Goal: Book appointment/travel/reservation

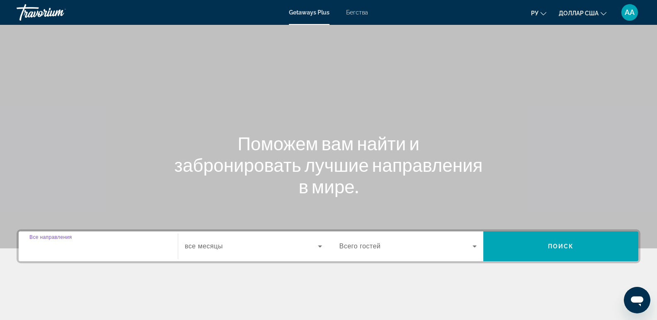
click at [114, 250] on input "Destination Все направления" at bounding box center [98, 247] width 138 height 10
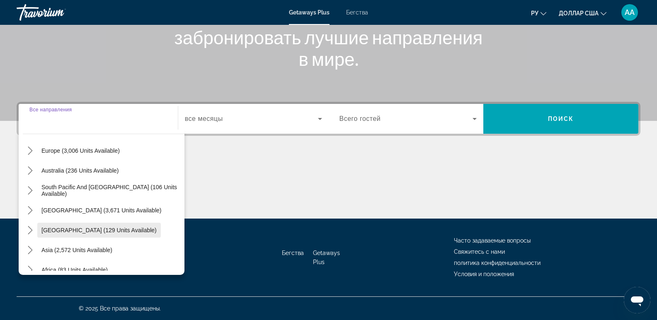
scroll to position [124, 0]
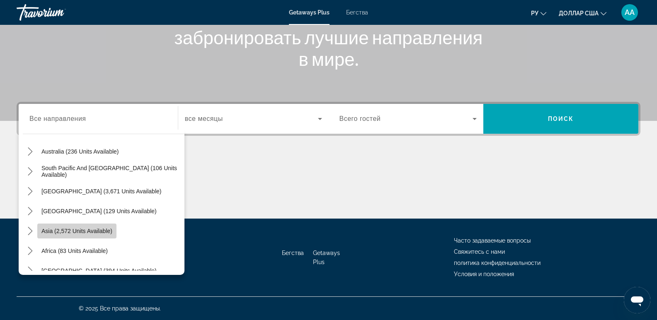
click at [52, 235] on span "Select destination: Asia (2,572 units available)" at bounding box center [76, 231] width 79 height 20
type input "**********"
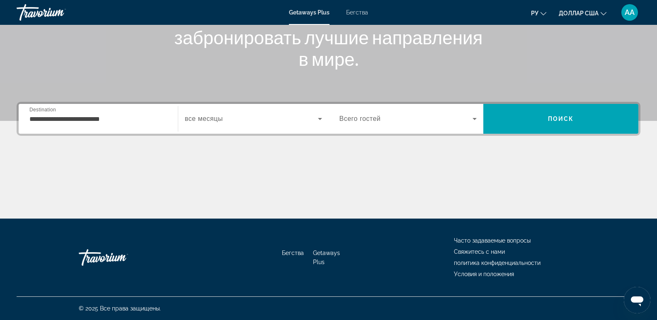
click at [210, 116] on span "все месяцы" at bounding box center [204, 118] width 38 height 7
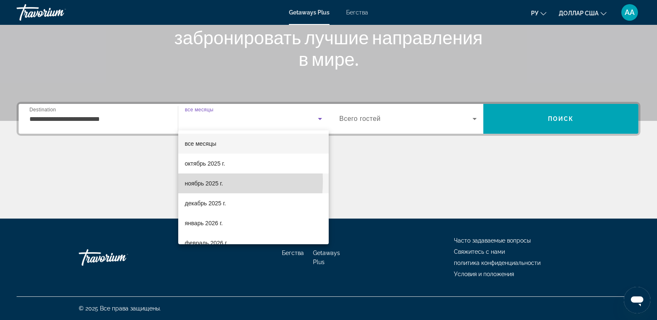
click at [199, 181] on font "ноябрь 2025 г." at bounding box center [204, 183] width 38 height 7
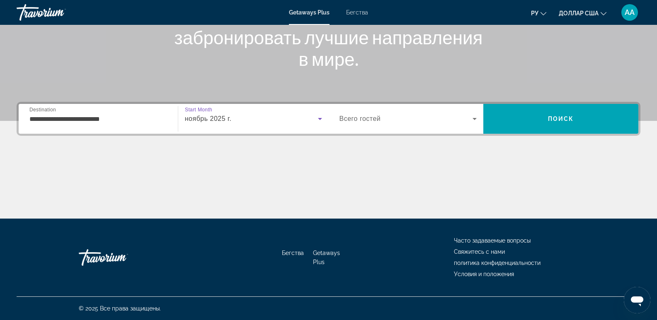
click at [389, 116] on span "Виджет поиска" at bounding box center [405, 119] width 133 height 10
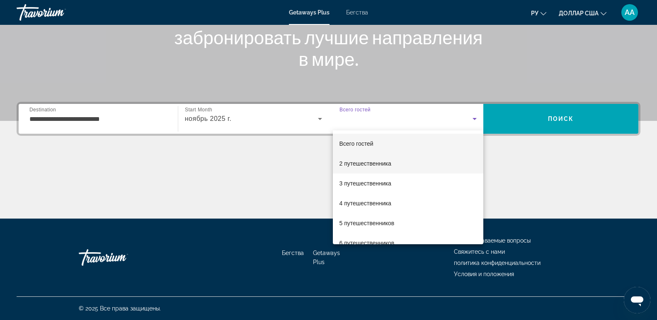
click at [359, 163] on font "2 путешественника" at bounding box center [365, 163] width 52 height 7
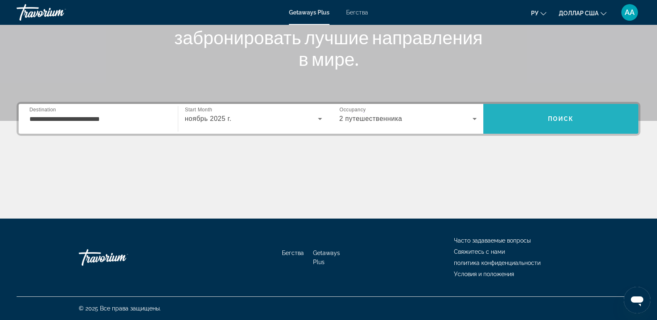
click at [532, 122] on span "Поиск" at bounding box center [560, 119] width 155 height 20
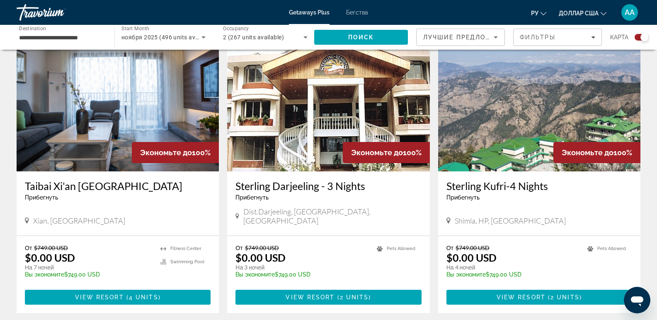
scroll to position [1277, 0]
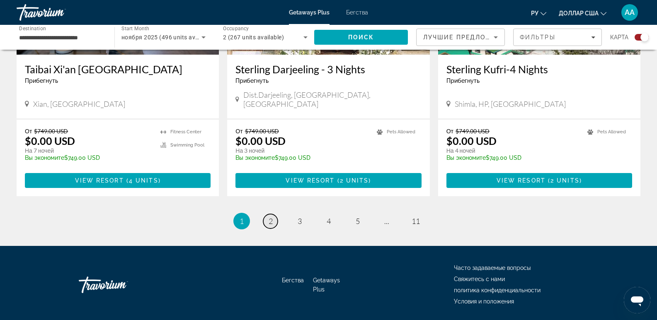
click at [273, 214] on link "page 2" at bounding box center [270, 221] width 15 height 15
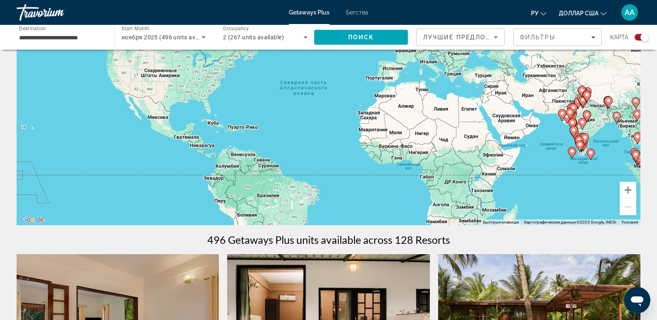
scroll to position [83, 0]
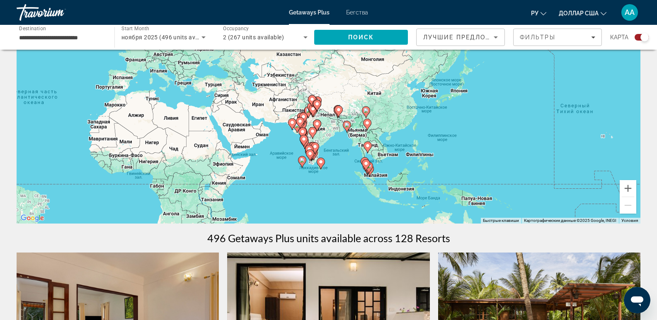
drag, startPoint x: 541, startPoint y: 147, endPoint x: 271, endPoint y: 157, distance: 270.8
click at [271, 157] on div "Чтобы активировать перетаскивание с помощью клавиатуры, нажмите Alt + Ввод. Пос…" at bounding box center [329, 99] width 624 height 249
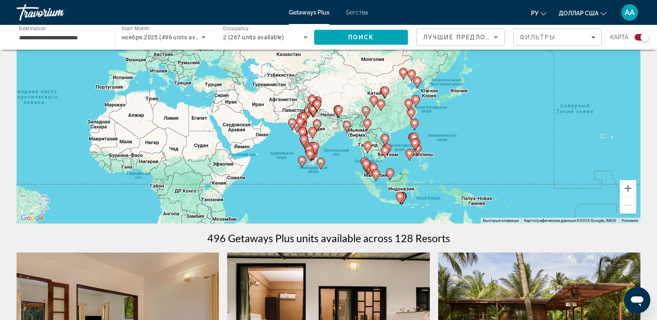
click at [400, 195] on image "Основное содержание" at bounding box center [399, 196] width 5 height 5
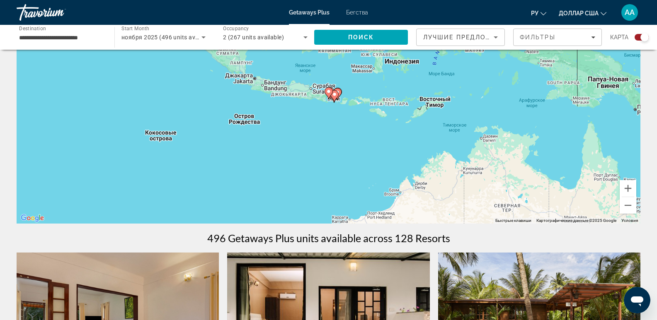
click at [334, 92] on image "Основное содержание" at bounding box center [334, 94] width 5 height 5
type input "**********"
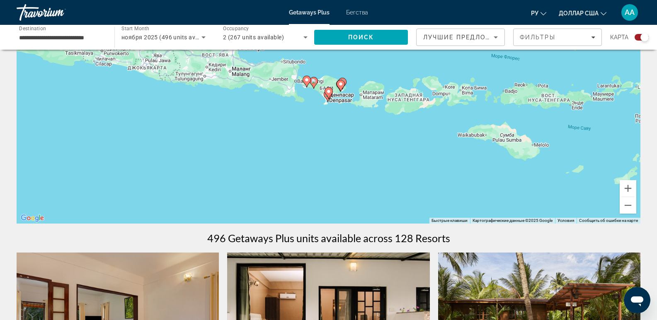
click at [335, 96] on div "Для навигации используйте клавиши со стрелками. Чтобы активировать перетаскиван…" at bounding box center [329, 99] width 624 height 249
click at [341, 86] on image "Основное содержание" at bounding box center [340, 84] width 5 height 5
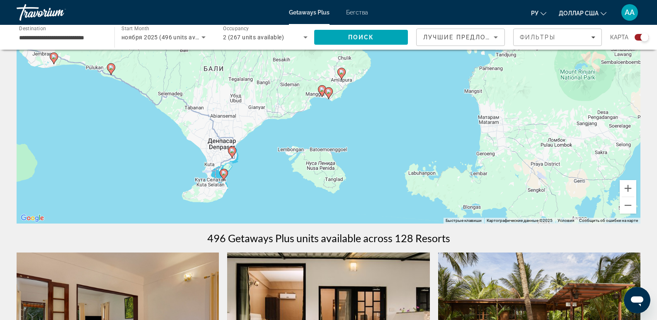
click at [324, 93] on icon "Основное содержание" at bounding box center [321, 91] width 7 height 11
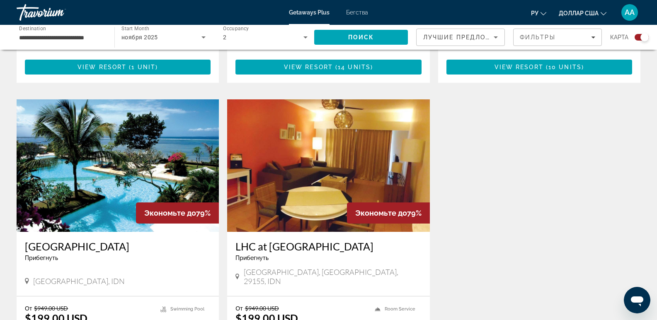
scroll to position [825, 0]
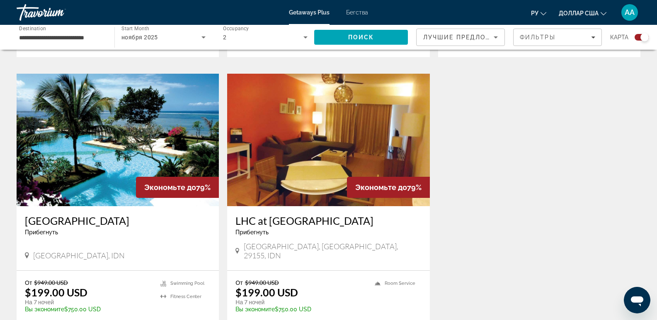
click at [284, 219] on h3 "LHC at [GEOGRAPHIC_DATA]" at bounding box center [328, 221] width 186 height 12
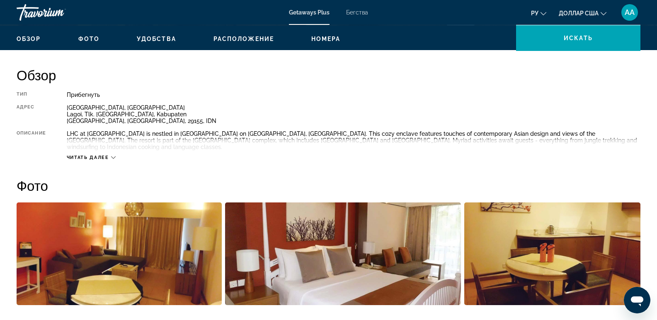
scroll to position [249, 0]
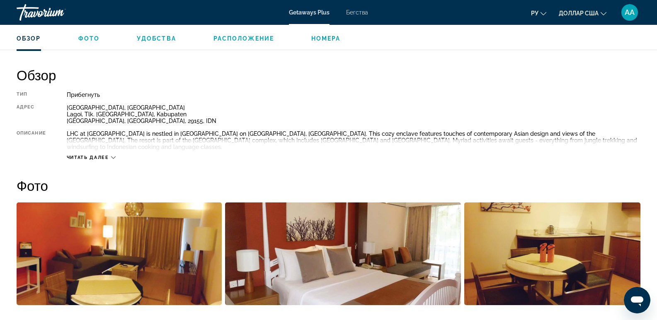
click at [87, 156] on span "Читать далее" at bounding box center [88, 157] width 42 height 5
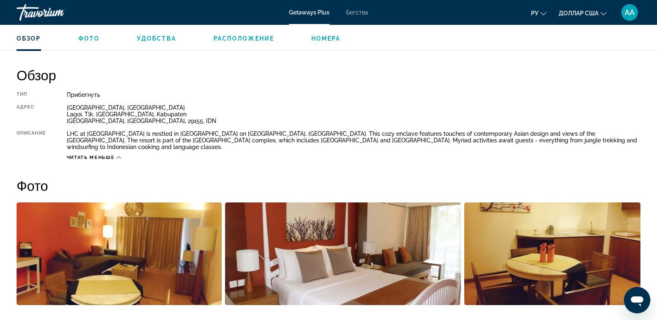
click at [87, 157] on span "Читать меньше" at bounding box center [91, 157] width 48 height 5
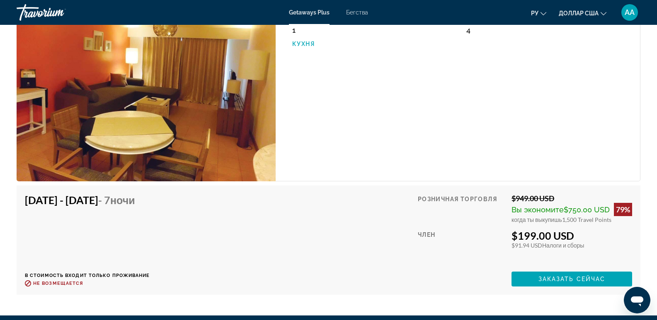
scroll to position [1268, 0]
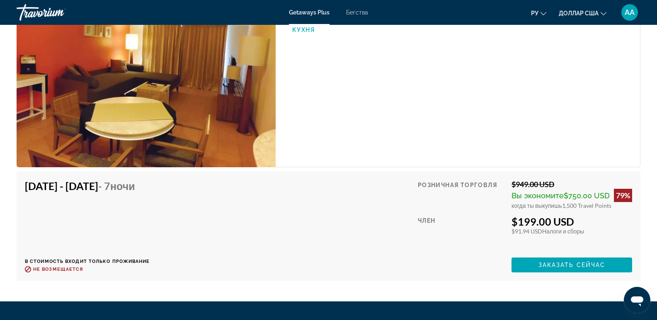
click at [620, 196] on div "79%" at bounding box center [623, 195] width 18 height 13
